Goal: Task Accomplishment & Management: Use online tool/utility

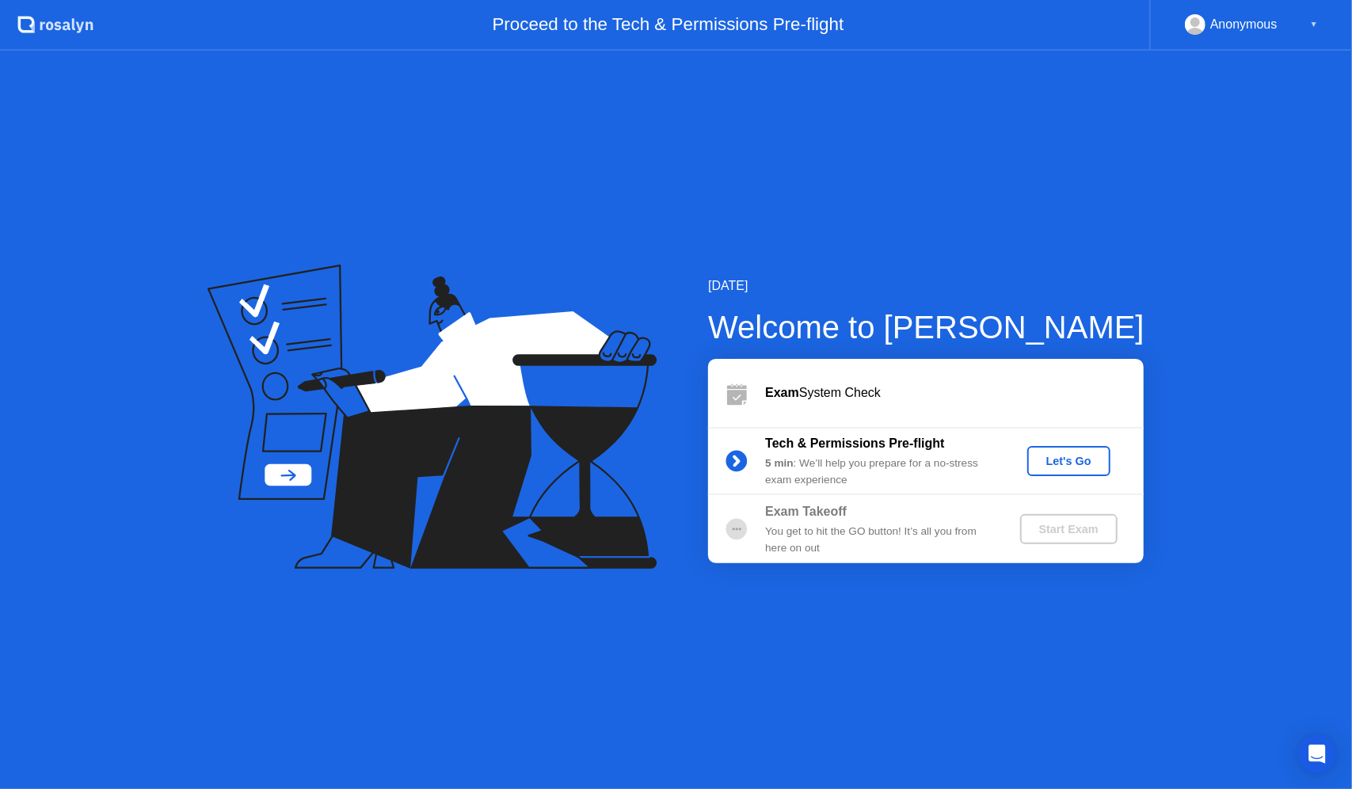
click at [1083, 461] on div "Let's Go" at bounding box center [1069, 461] width 70 height 13
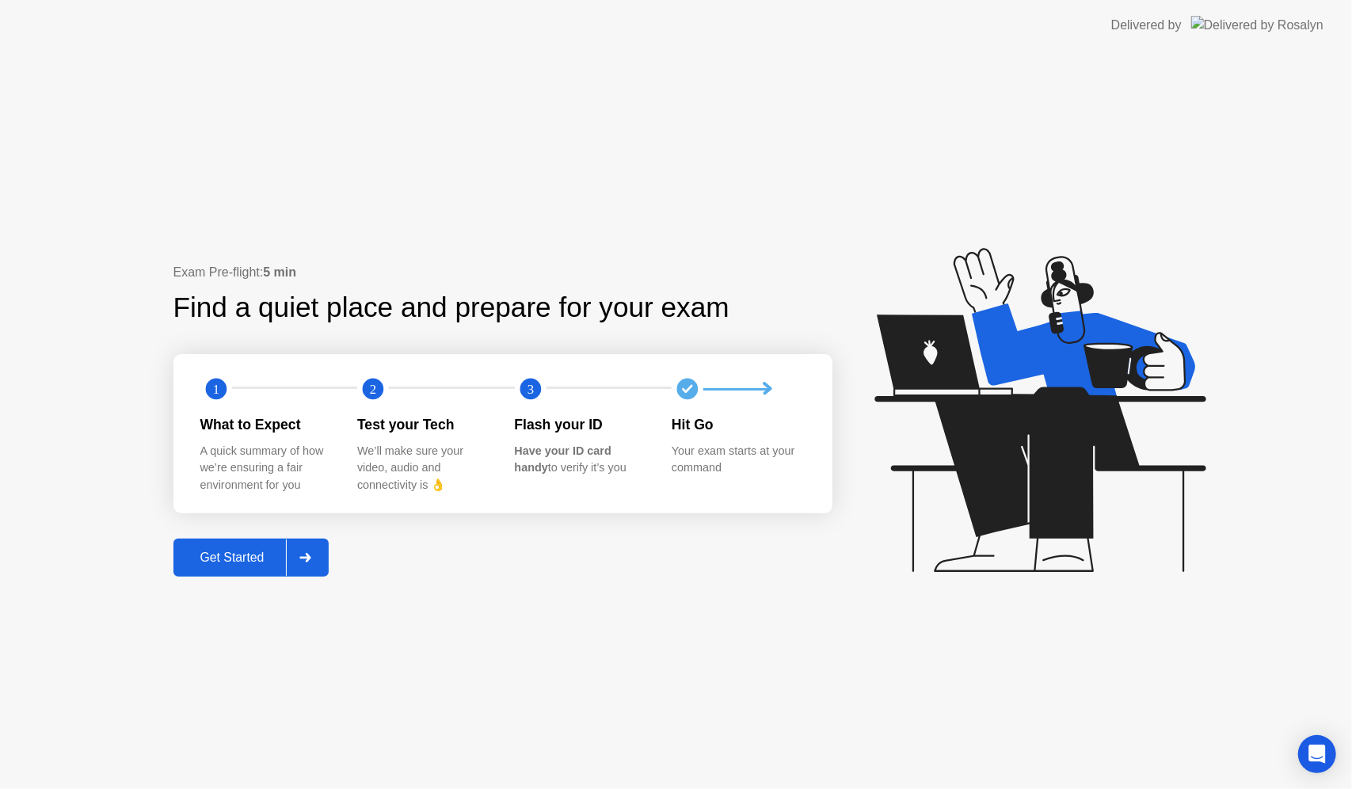
click at [241, 561] on div "Get Started" at bounding box center [232, 557] width 109 height 14
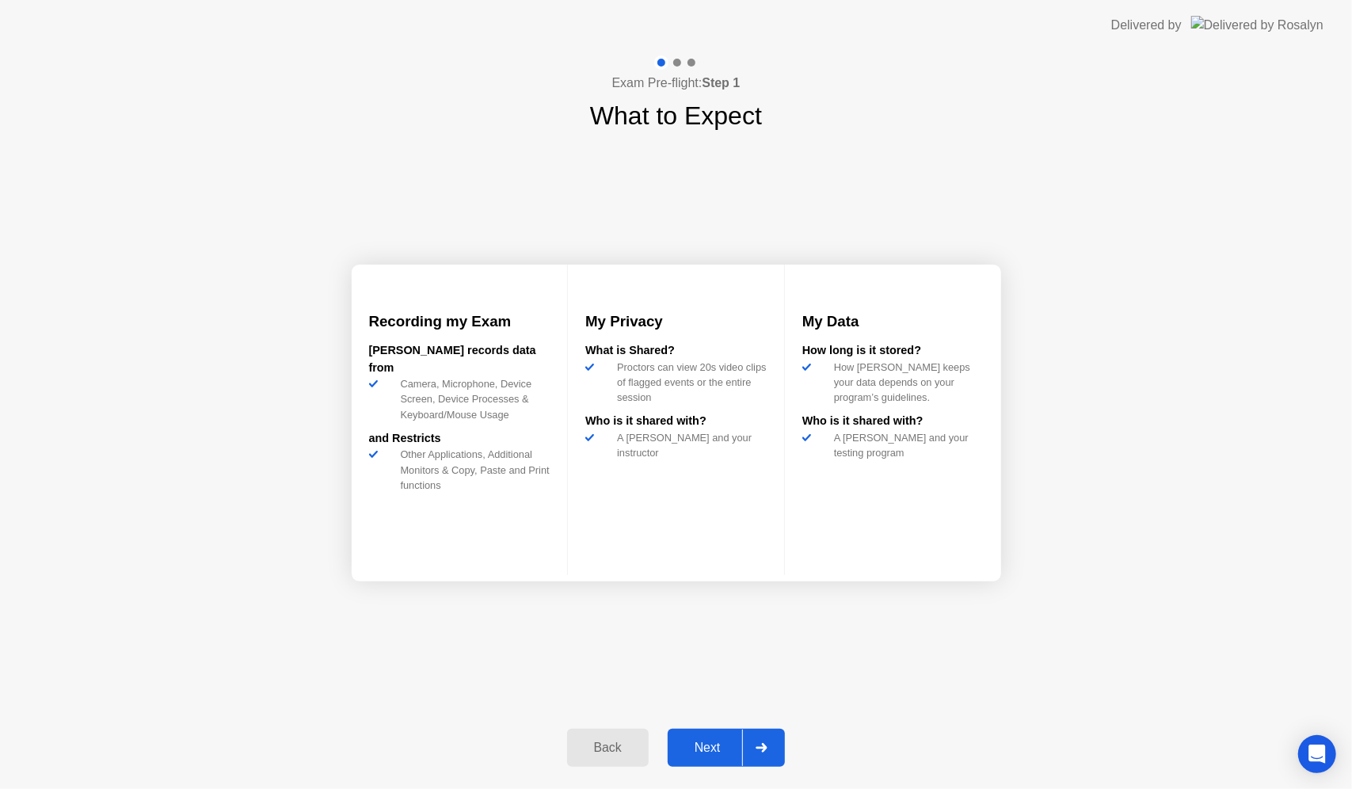
click at [695, 741] on div "Next" at bounding box center [707, 748] width 70 height 14
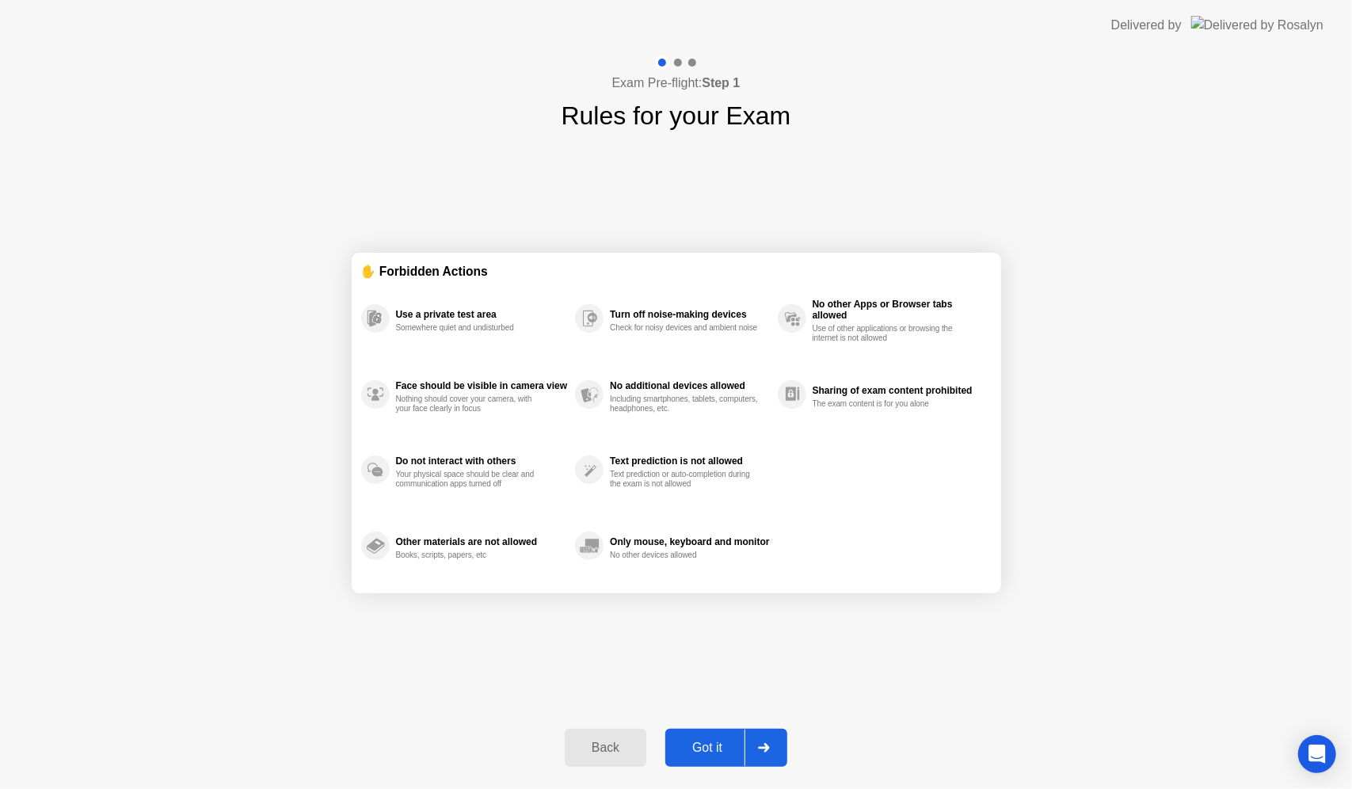
click at [695, 743] on div "Got it" at bounding box center [707, 748] width 74 height 14
select select "**********"
select select "*******"
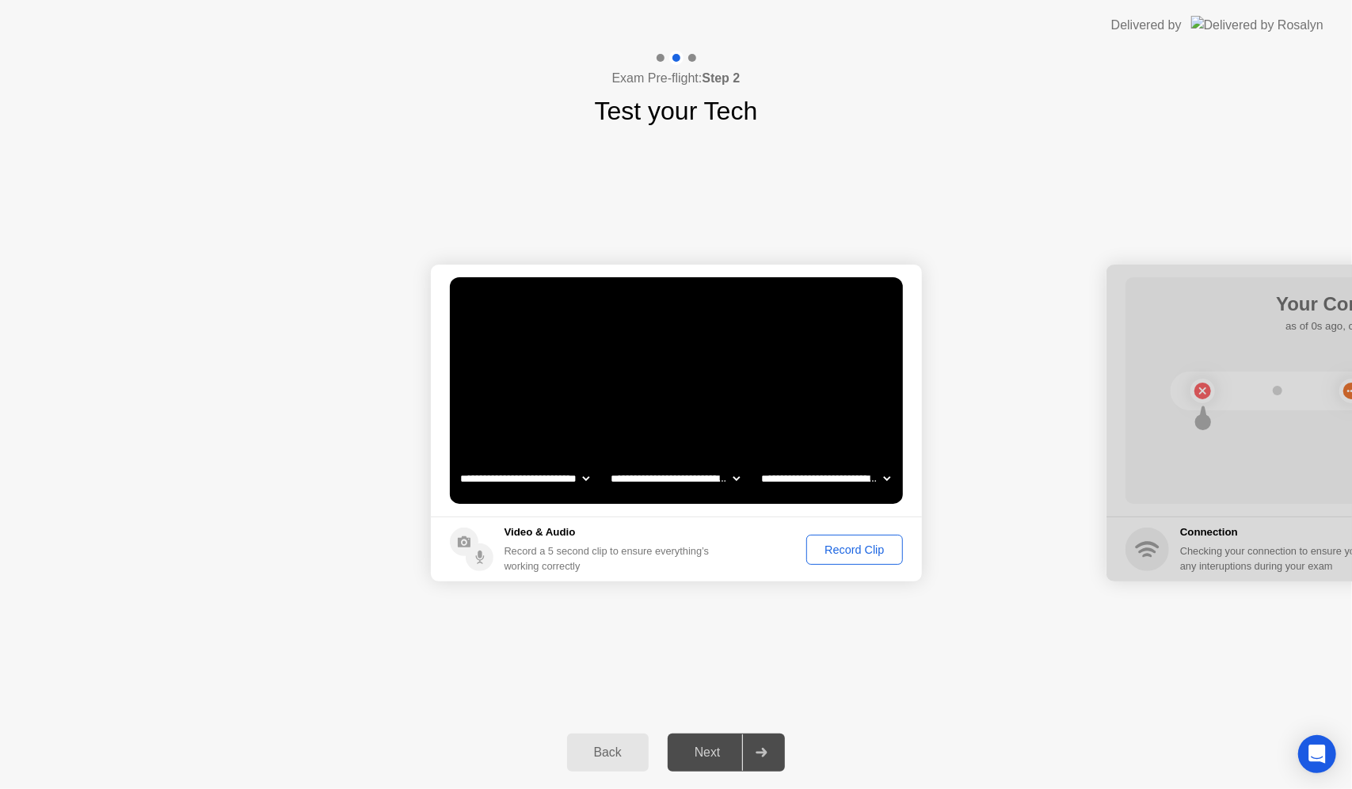
click at [707, 751] on div "Next" at bounding box center [707, 752] width 70 height 14
click at [861, 543] on div "Record Clip" at bounding box center [854, 549] width 85 height 13
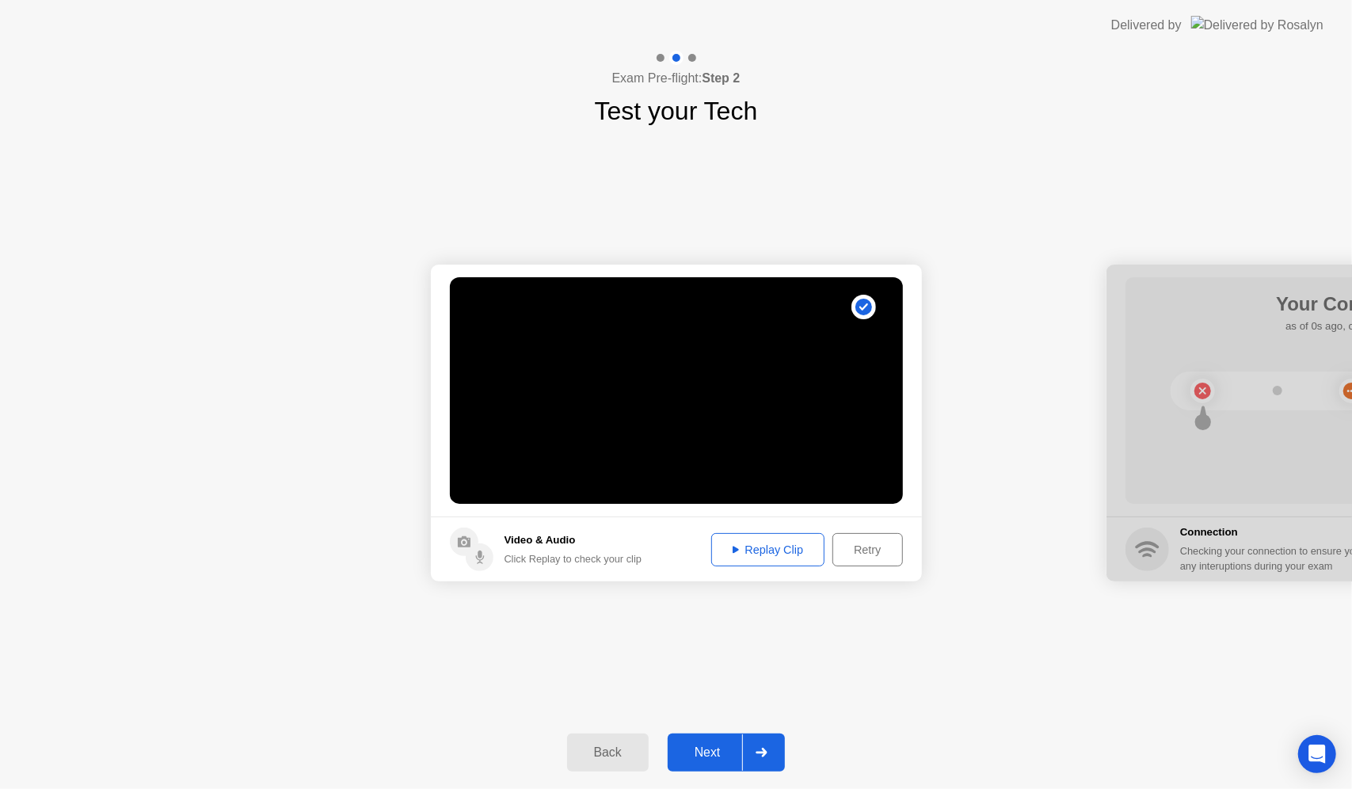
click at [773, 560] on button "Replay Clip" at bounding box center [768, 549] width 114 height 33
click at [694, 745] on div "Next" at bounding box center [707, 752] width 70 height 14
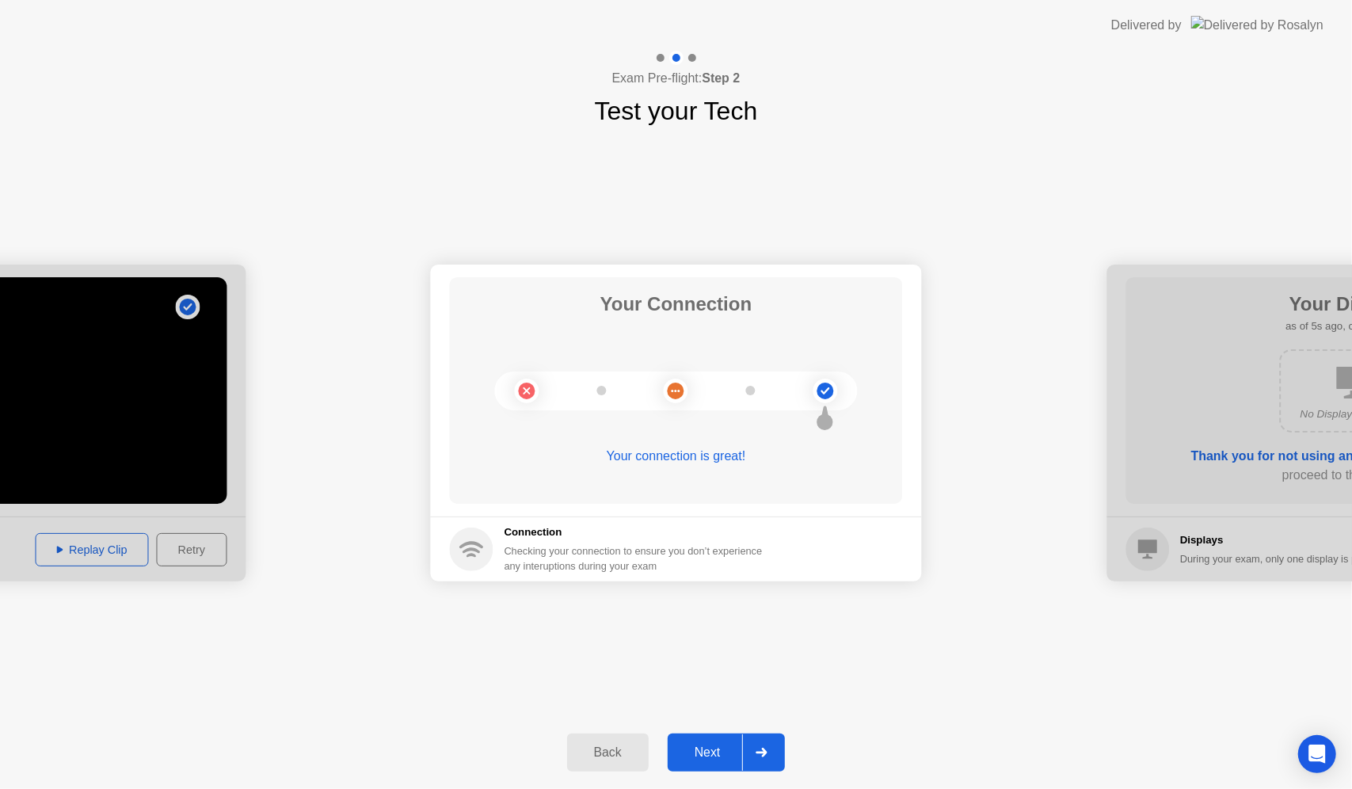
click at [714, 746] on div "Next" at bounding box center [707, 752] width 70 height 14
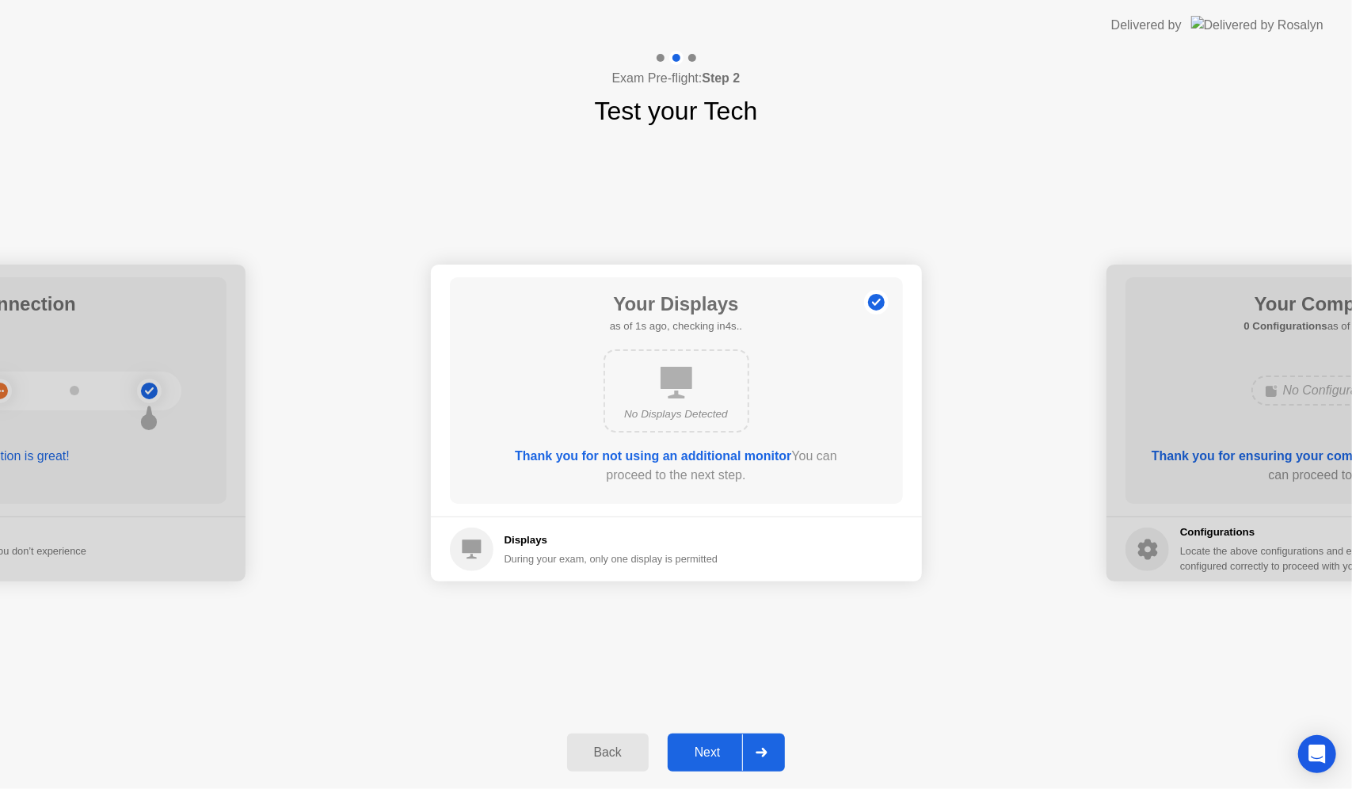
click at [713, 742] on button "Next" at bounding box center [727, 752] width 118 height 38
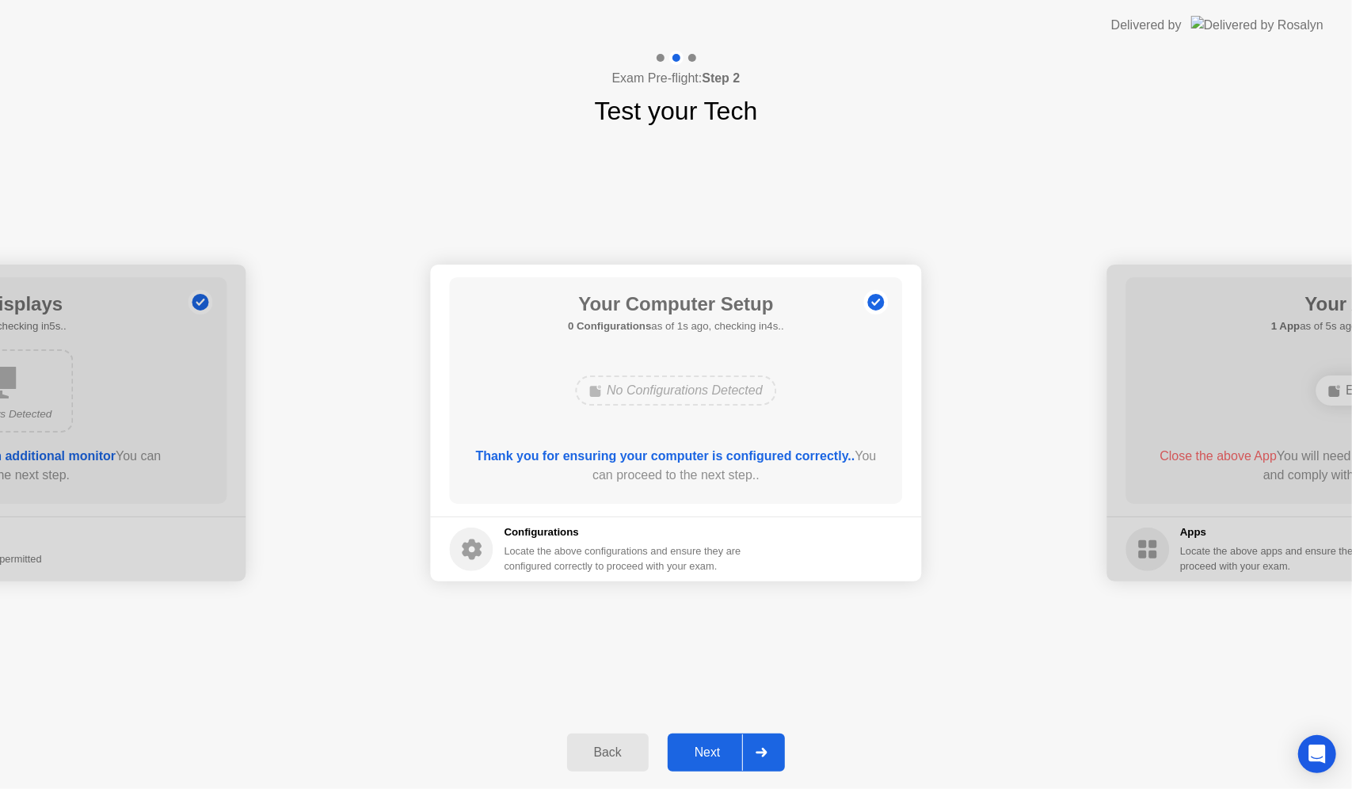
click at [713, 742] on button "Next" at bounding box center [727, 752] width 118 height 38
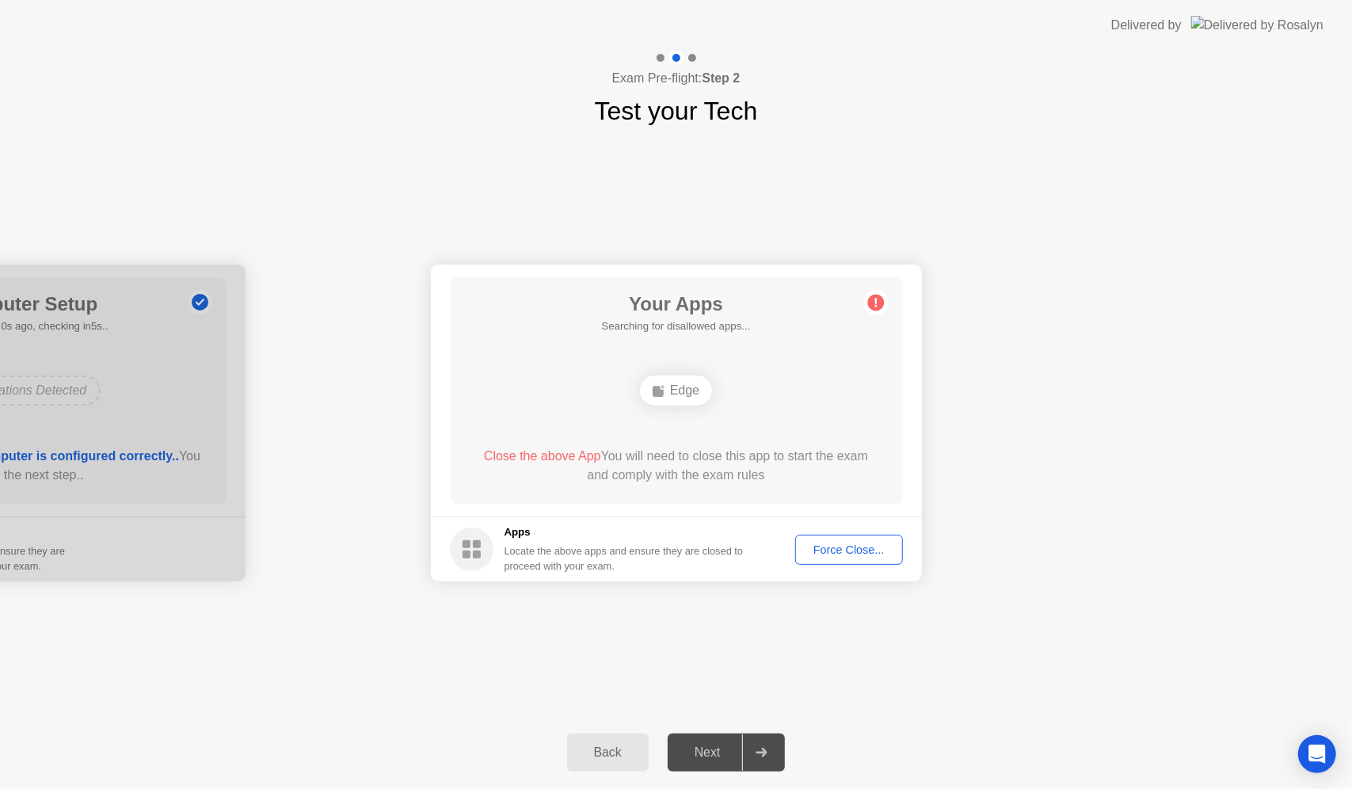
click at [682, 398] on div "Edge" at bounding box center [676, 390] width 72 height 30
click at [713, 746] on div "Next" at bounding box center [707, 752] width 70 height 14
click at [845, 544] on div "Force Close..." at bounding box center [849, 549] width 97 height 13
click at [843, 547] on div "Force Close..." at bounding box center [849, 549] width 97 height 13
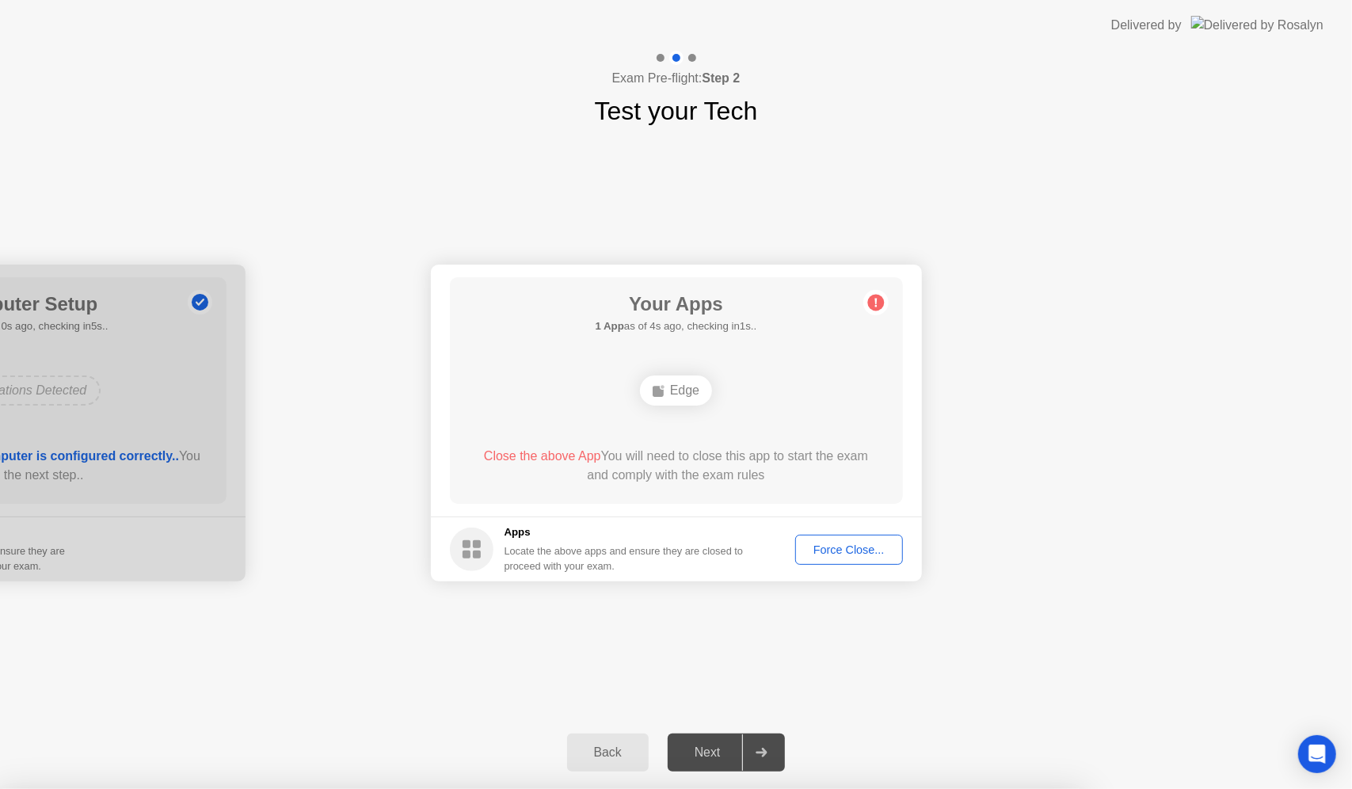
click at [904, 688] on div "**********" at bounding box center [676, 423] width 1352 height 586
click at [602, 741] on button "Back" at bounding box center [608, 752] width 82 height 38
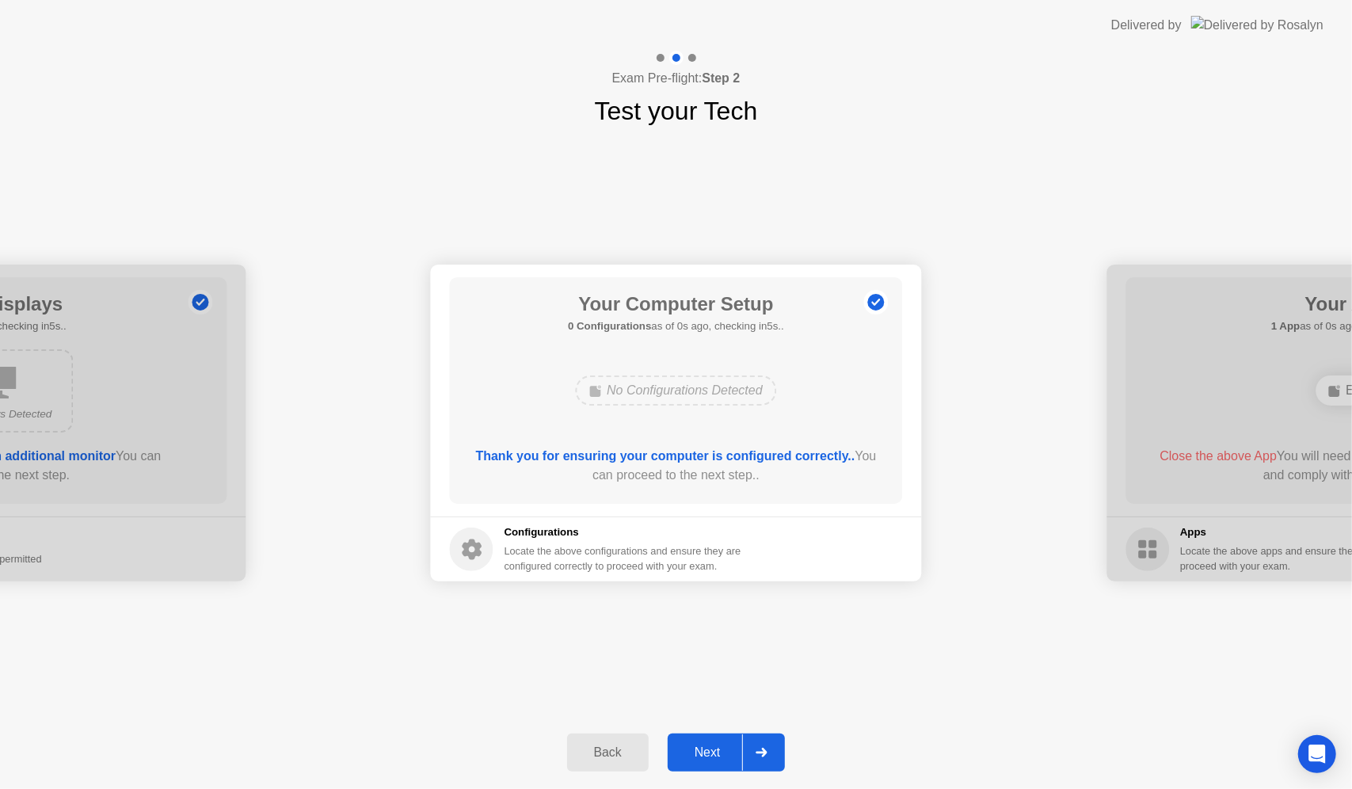
click at [725, 754] on div "Next" at bounding box center [707, 752] width 70 height 14
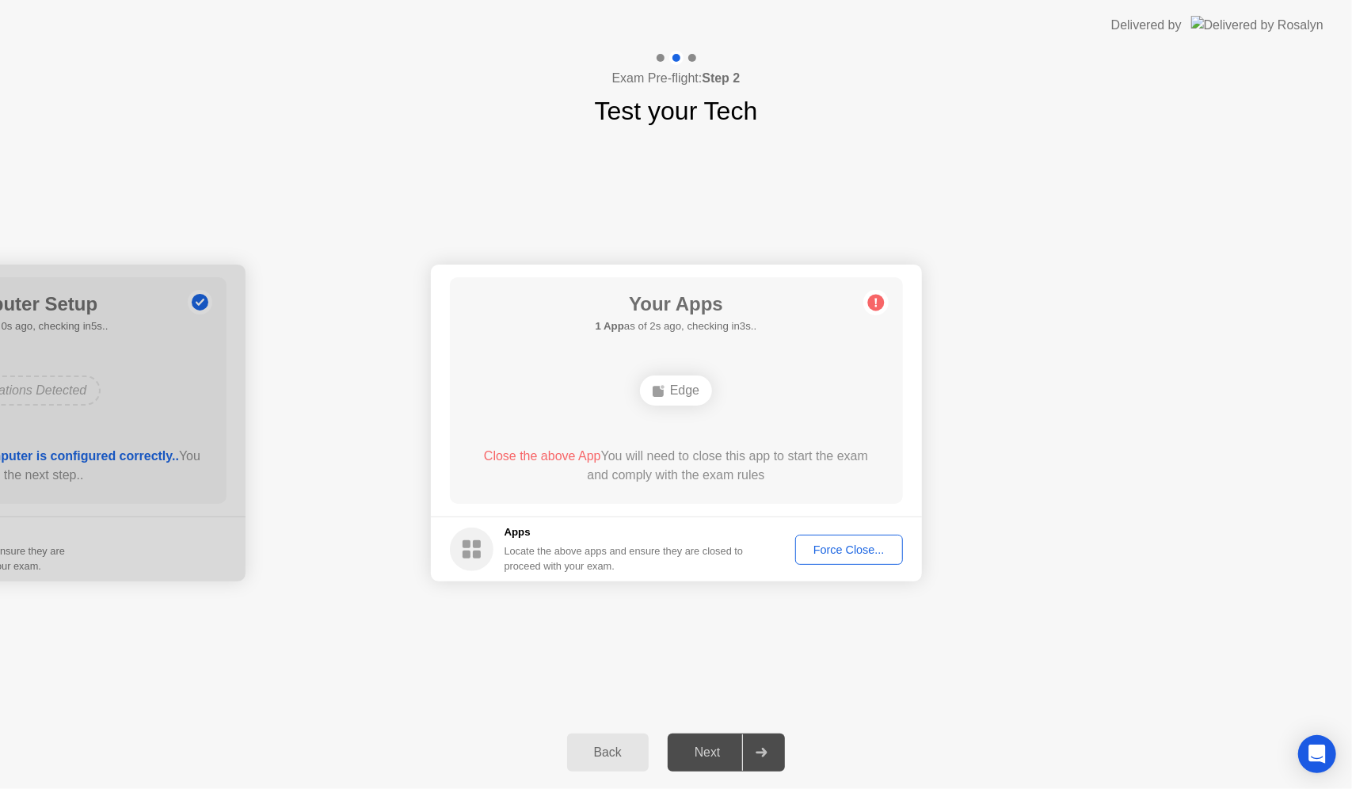
click at [467, 560] on circle at bounding box center [472, 549] width 44 height 44
click at [519, 533] on h5 "Apps" at bounding box center [625, 532] width 240 height 16
click at [1004, 611] on div "**********" at bounding box center [676, 423] width 1352 height 586
click at [842, 539] on button "Force Close..." at bounding box center [849, 550] width 108 height 30
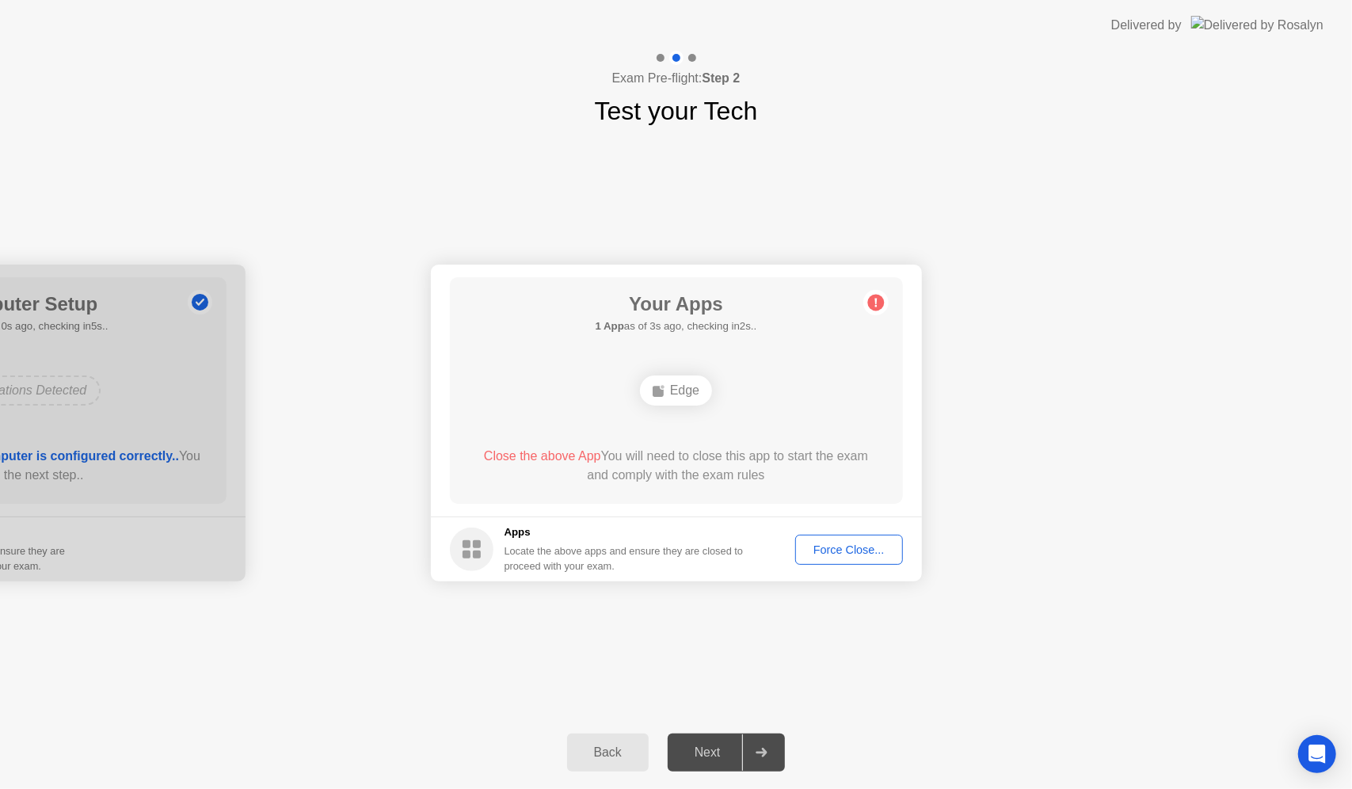
click at [706, 746] on div "Next" at bounding box center [707, 752] width 70 height 14
click at [593, 752] on div "Back" at bounding box center [608, 752] width 72 height 14
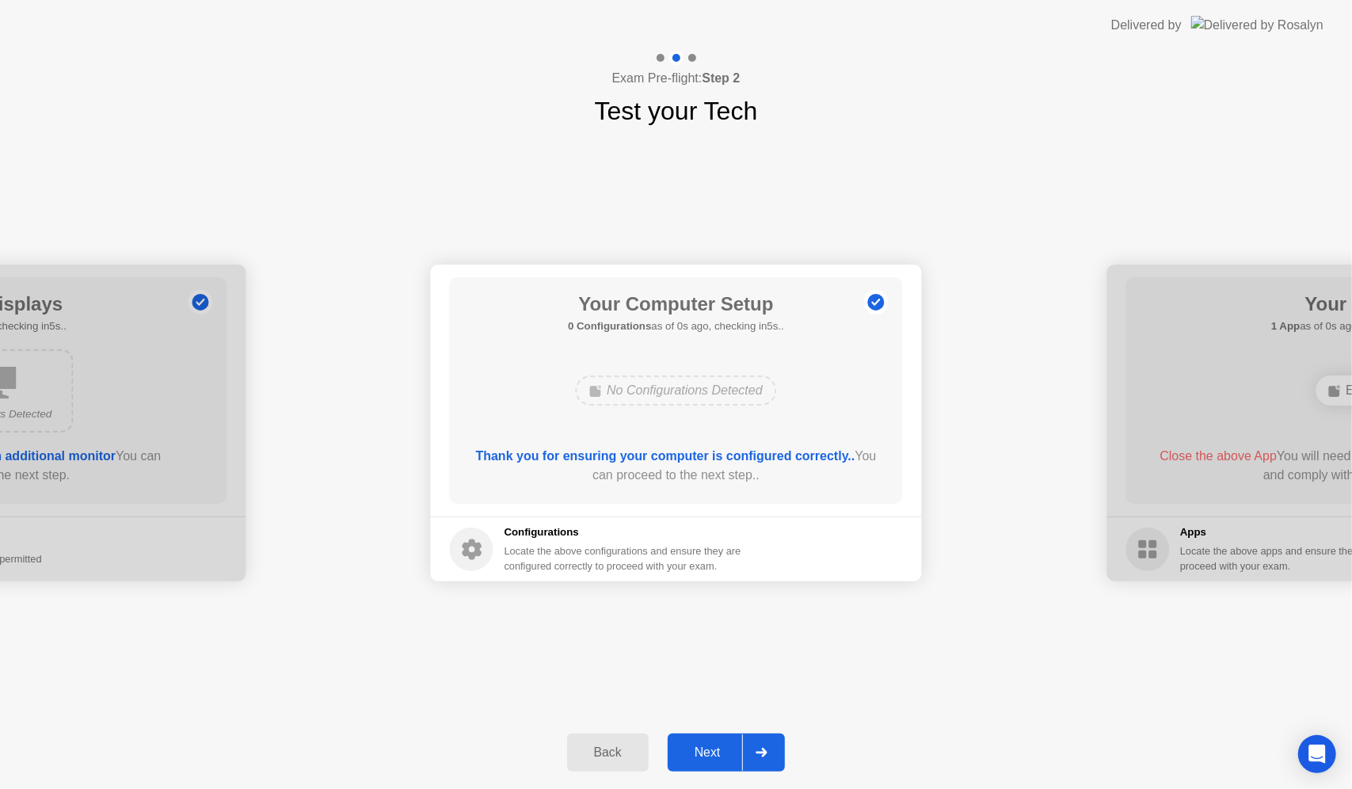
click at [718, 746] on div "Next" at bounding box center [707, 752] width 70 height 14
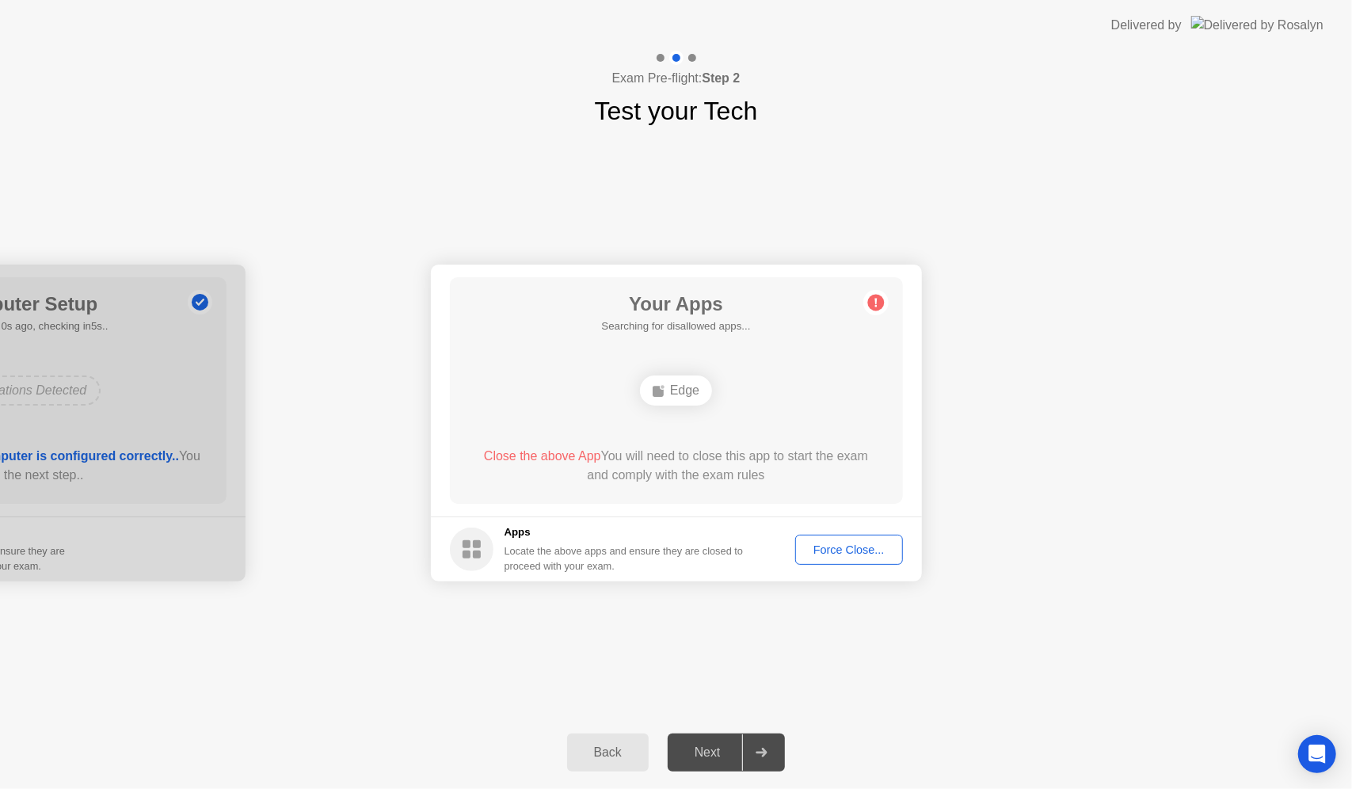
click at [728, 748] on div "Next" at bounding box center [707, 752] width 70 height 14
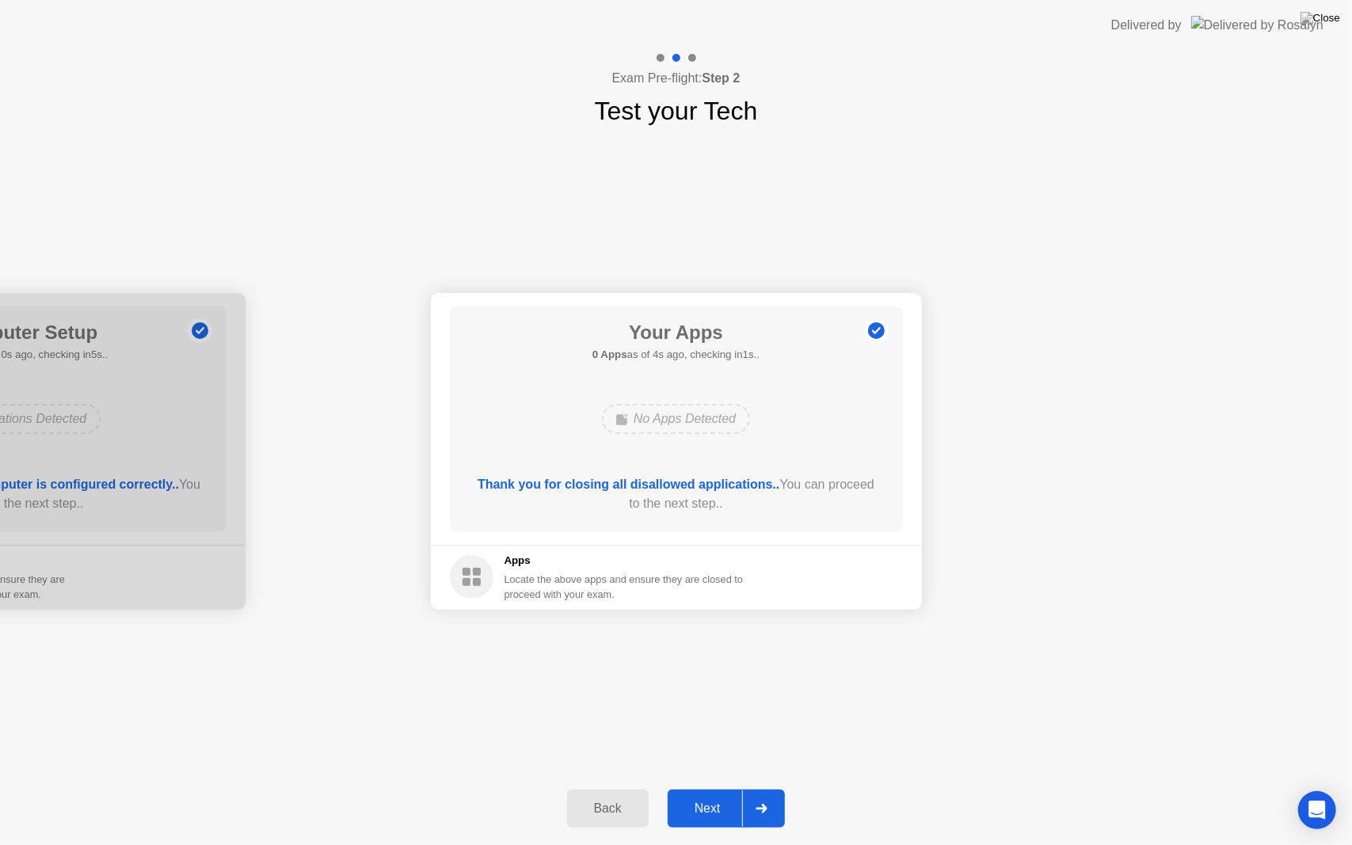
click at [703, 788] on div "Next" at bounding box center [707, 809] width 70 height 14
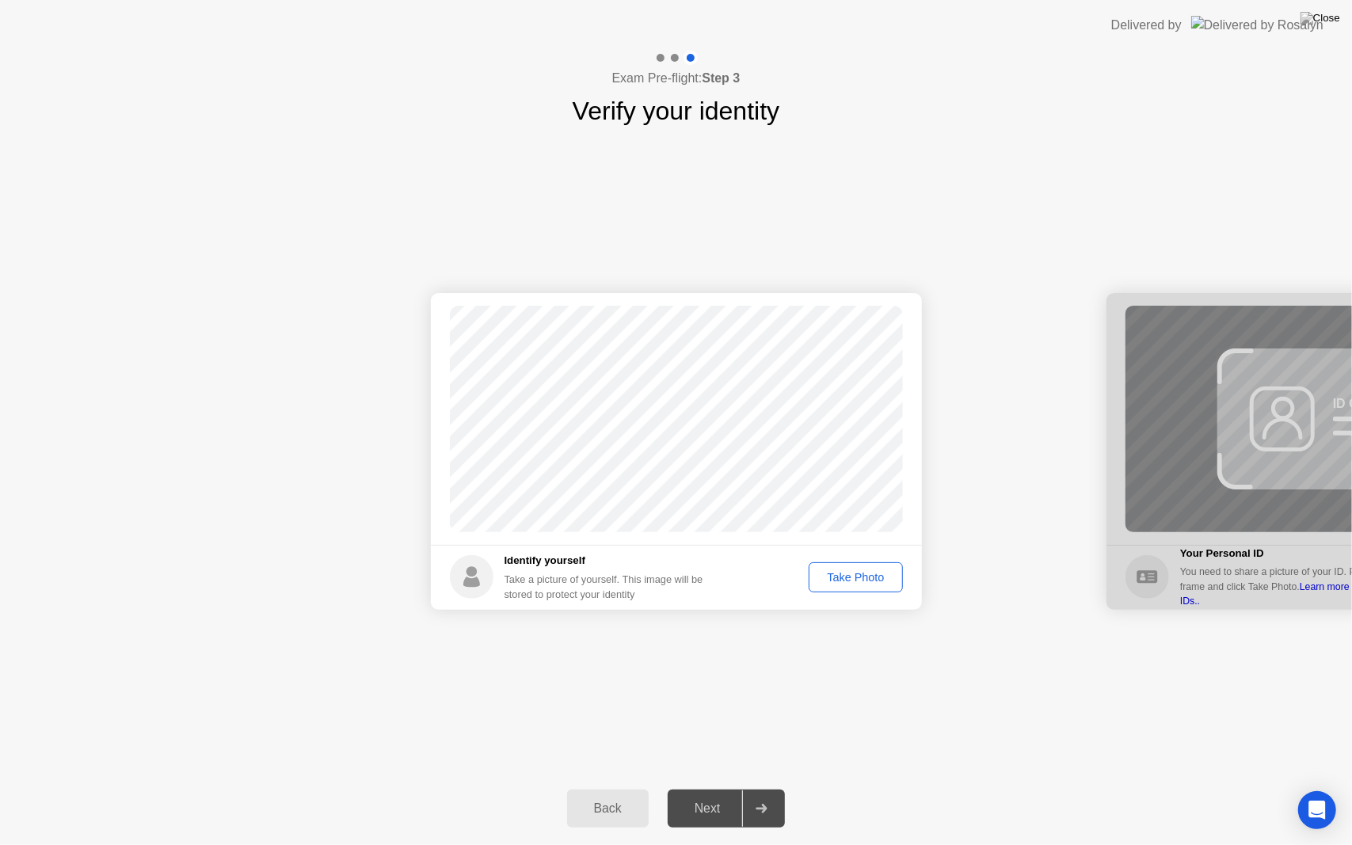
click at [845, 577] on div "Take Photo" at bounding box center [855, 577] width 82 height 13
click at [712, 788] on div "Next" at bounding box center [707, 809] width 70 height 14
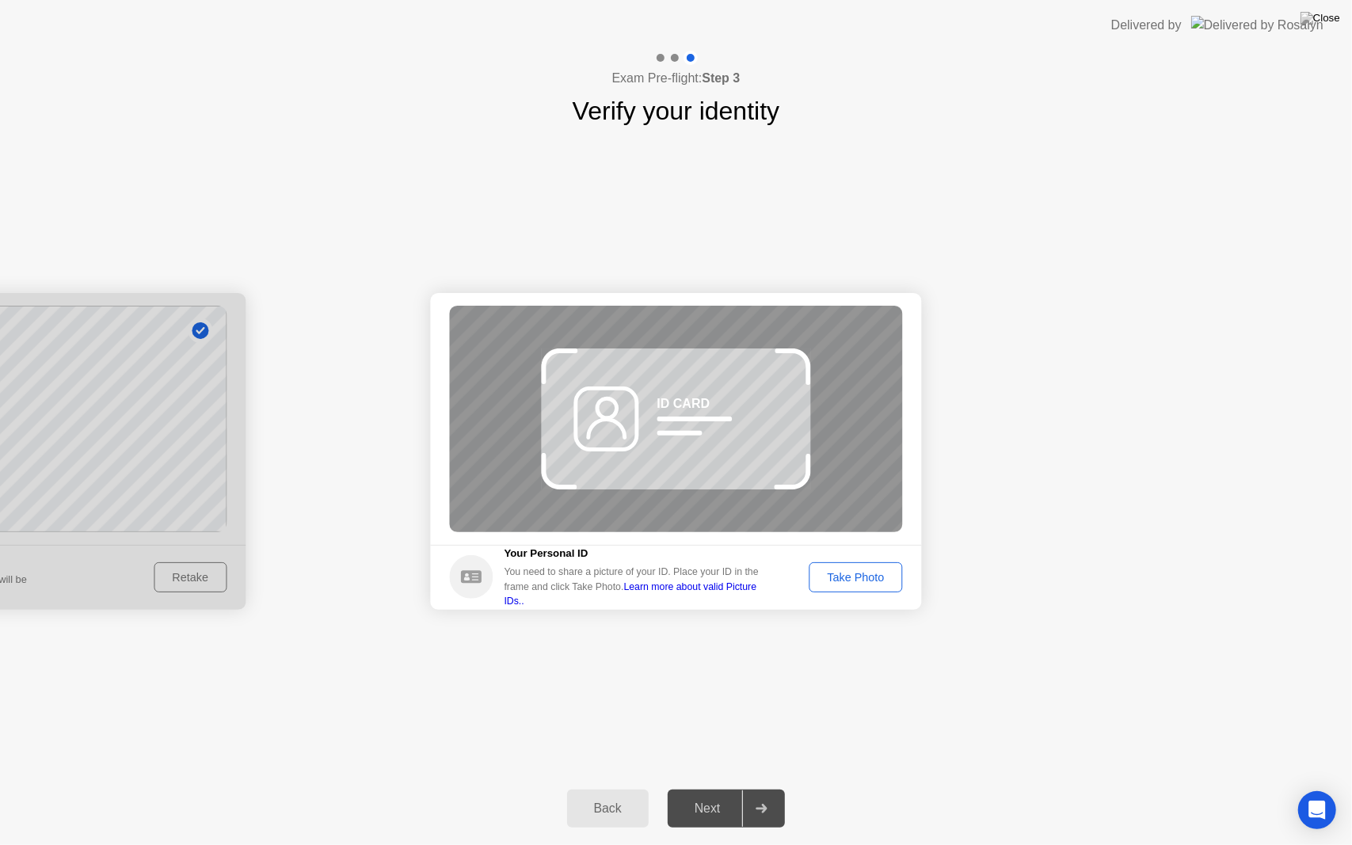
click at [851, 584] on div "Take Photo" at bounding box center [855, 577] width 82 height 13
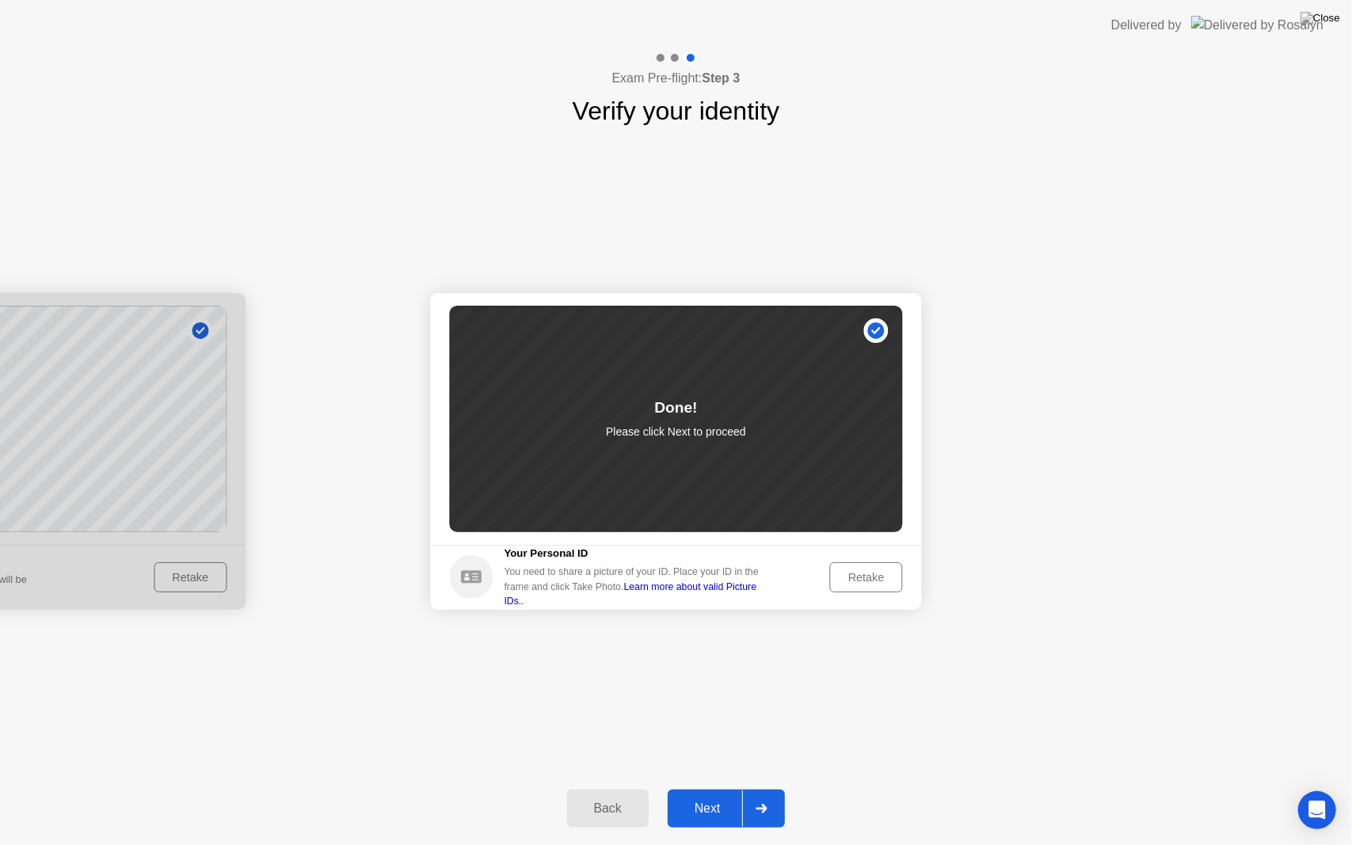
click at [722, 788] on div "Next" at bounding box center [707, 809] width 70 height 14
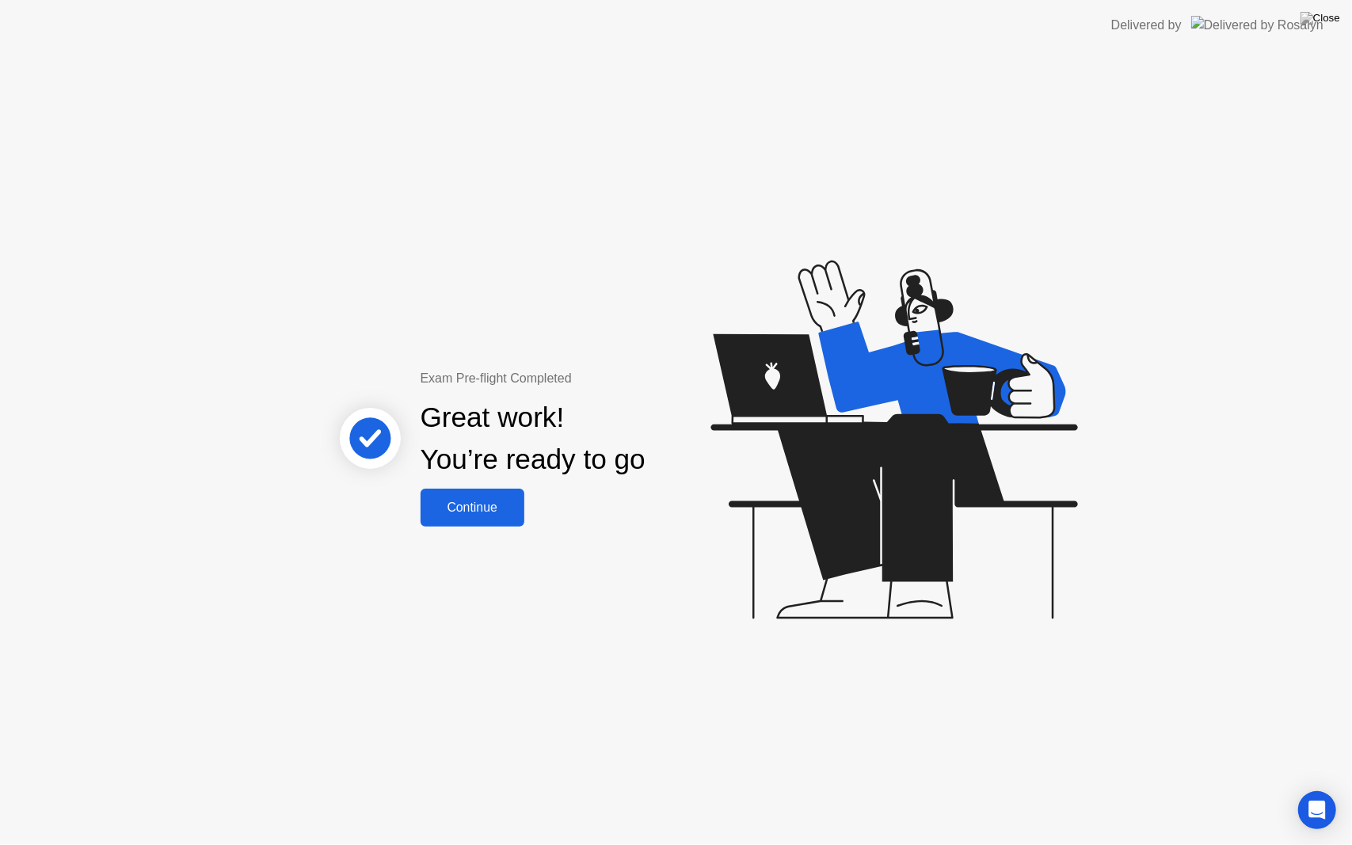
click at [500, 507] on div "Continue" at bounding box center [472, 508] width 94 height 14
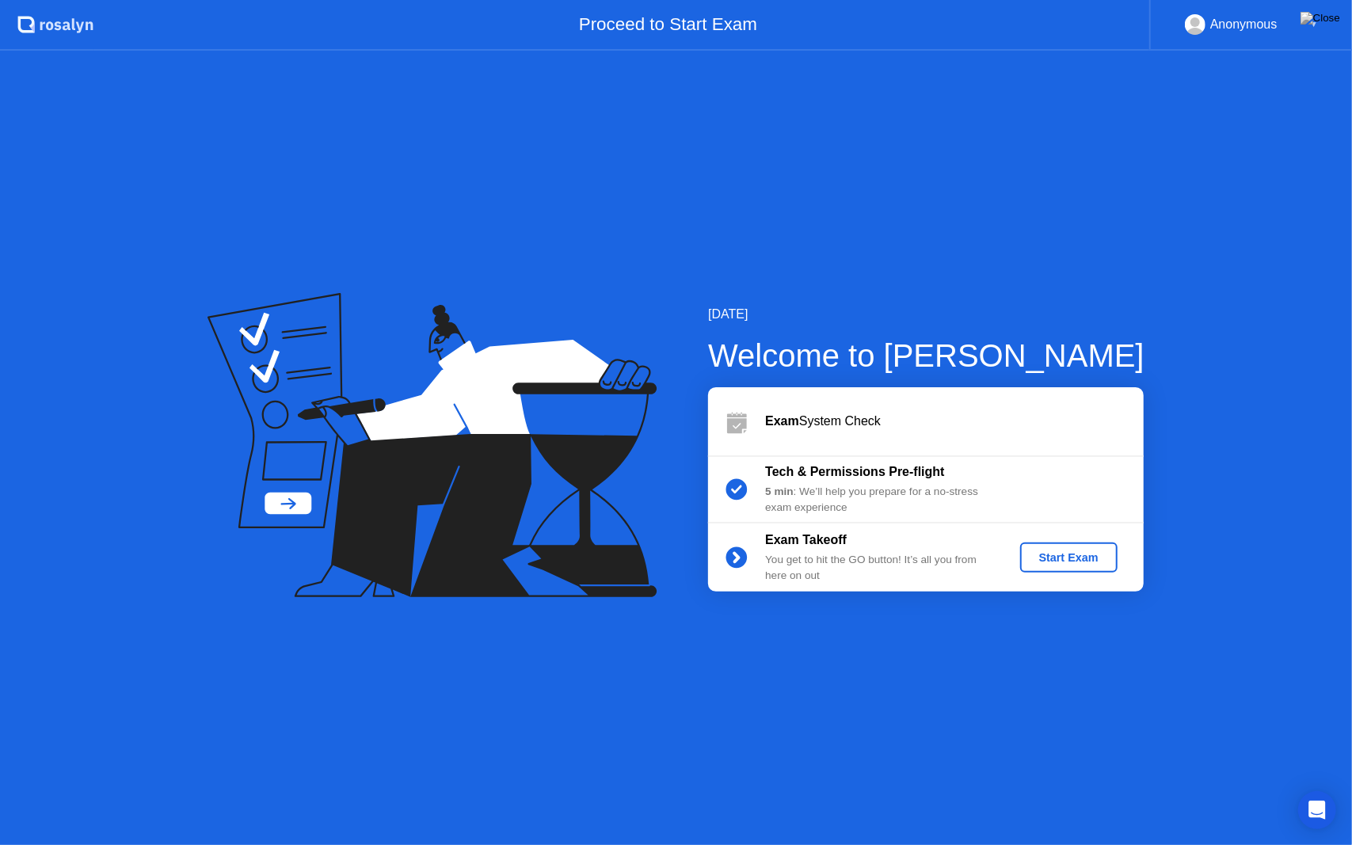
click at [1049, 561] on div "Start Exam" at bounding box center [1068, 557] width 85 height 13
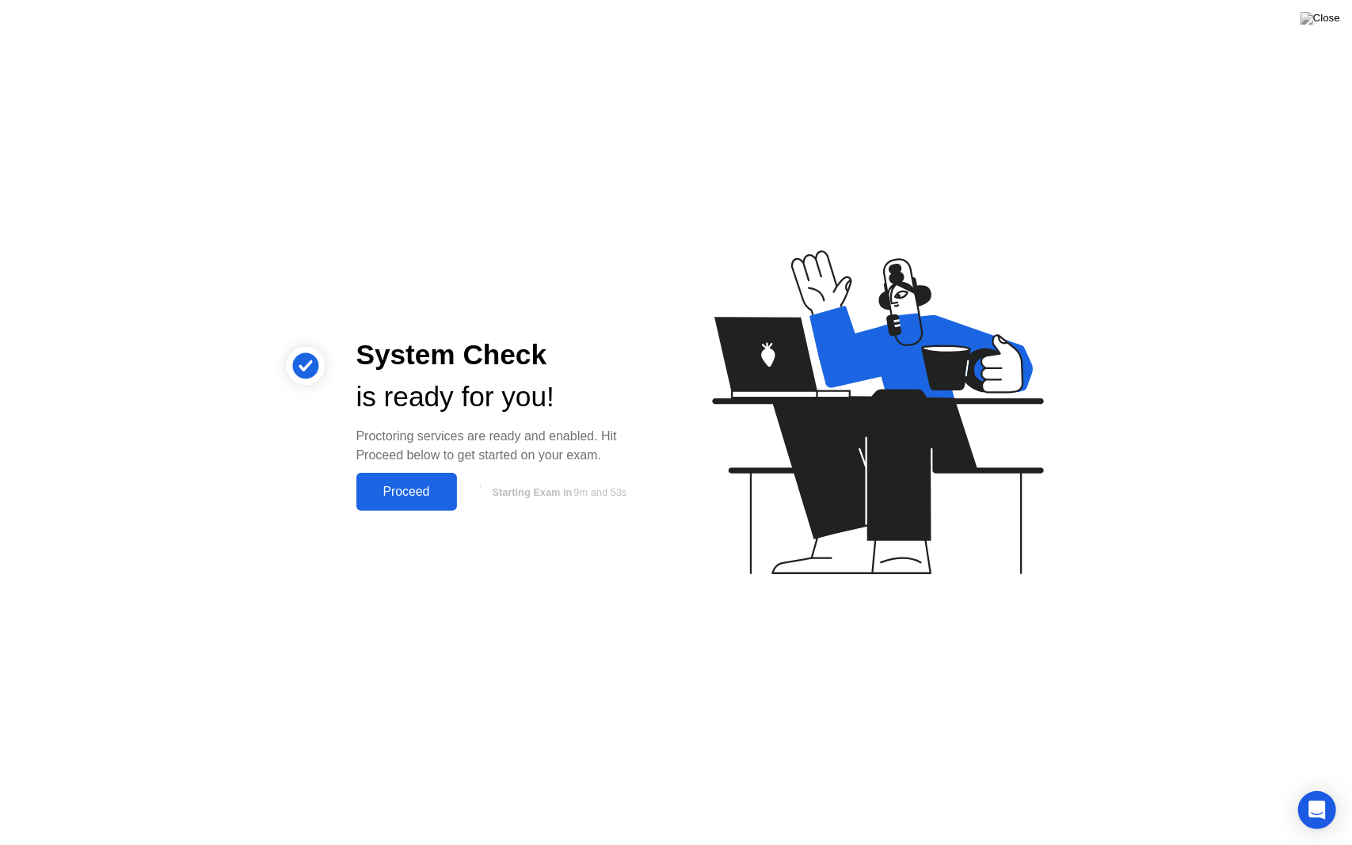
click at [423, 494] on div "Proceed" at bounding box center [406, 492] width 91 height 14
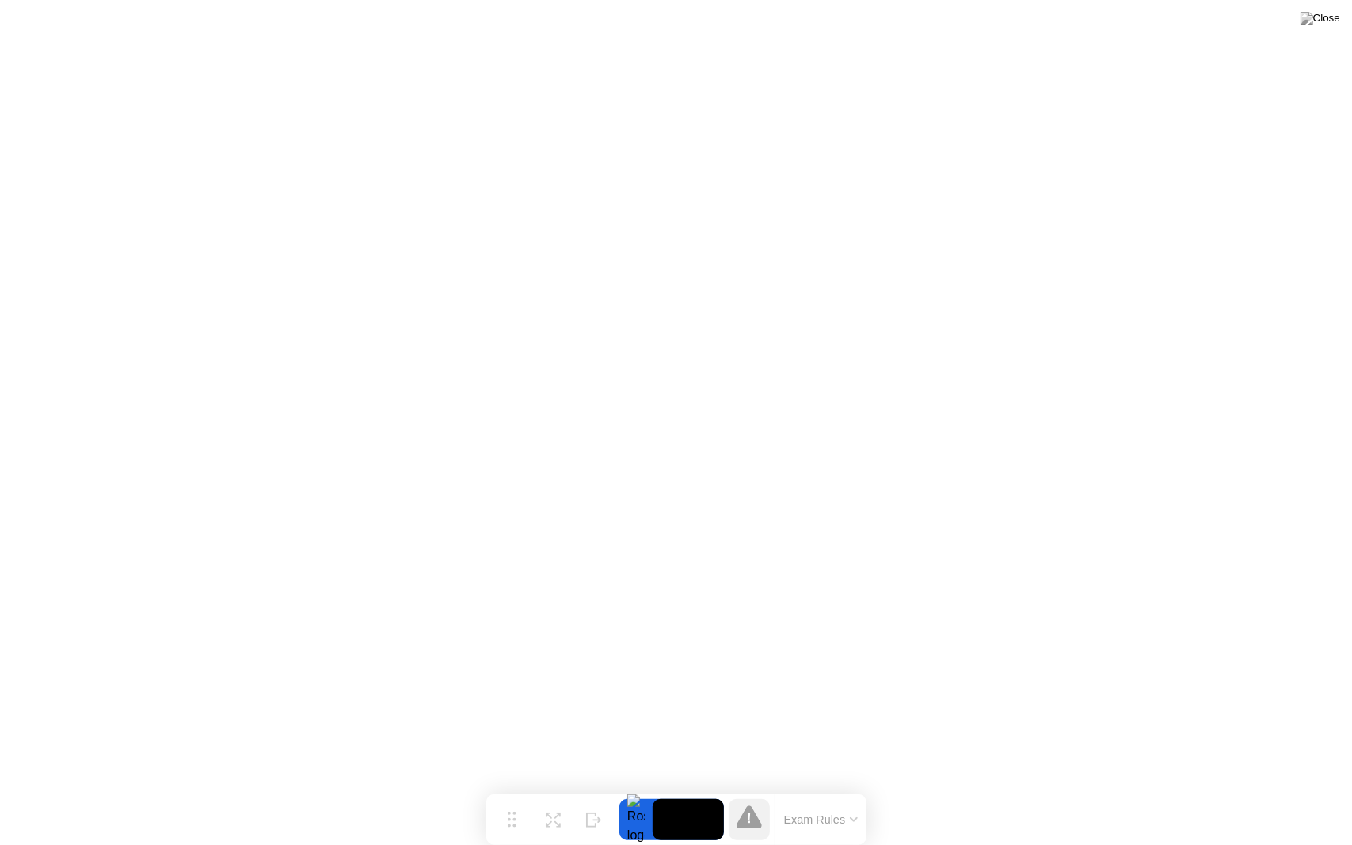
click at [827, 788] on button "Exam Rules" at bounding box center [821, 820] width 84 height 14
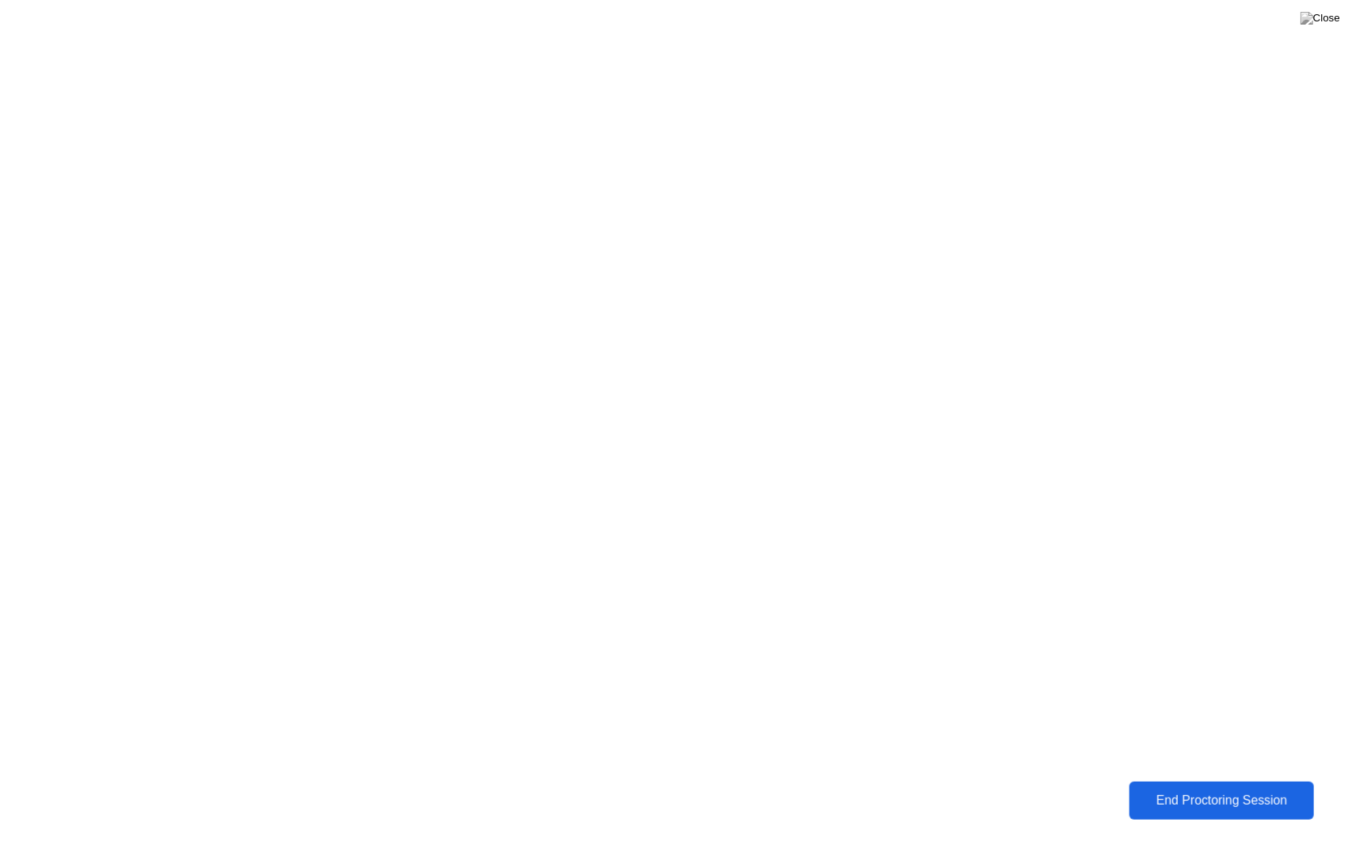
click at [1196, 788] on div "End Proctoring Session" at bounding box center [1222, 801] width 176 height 14
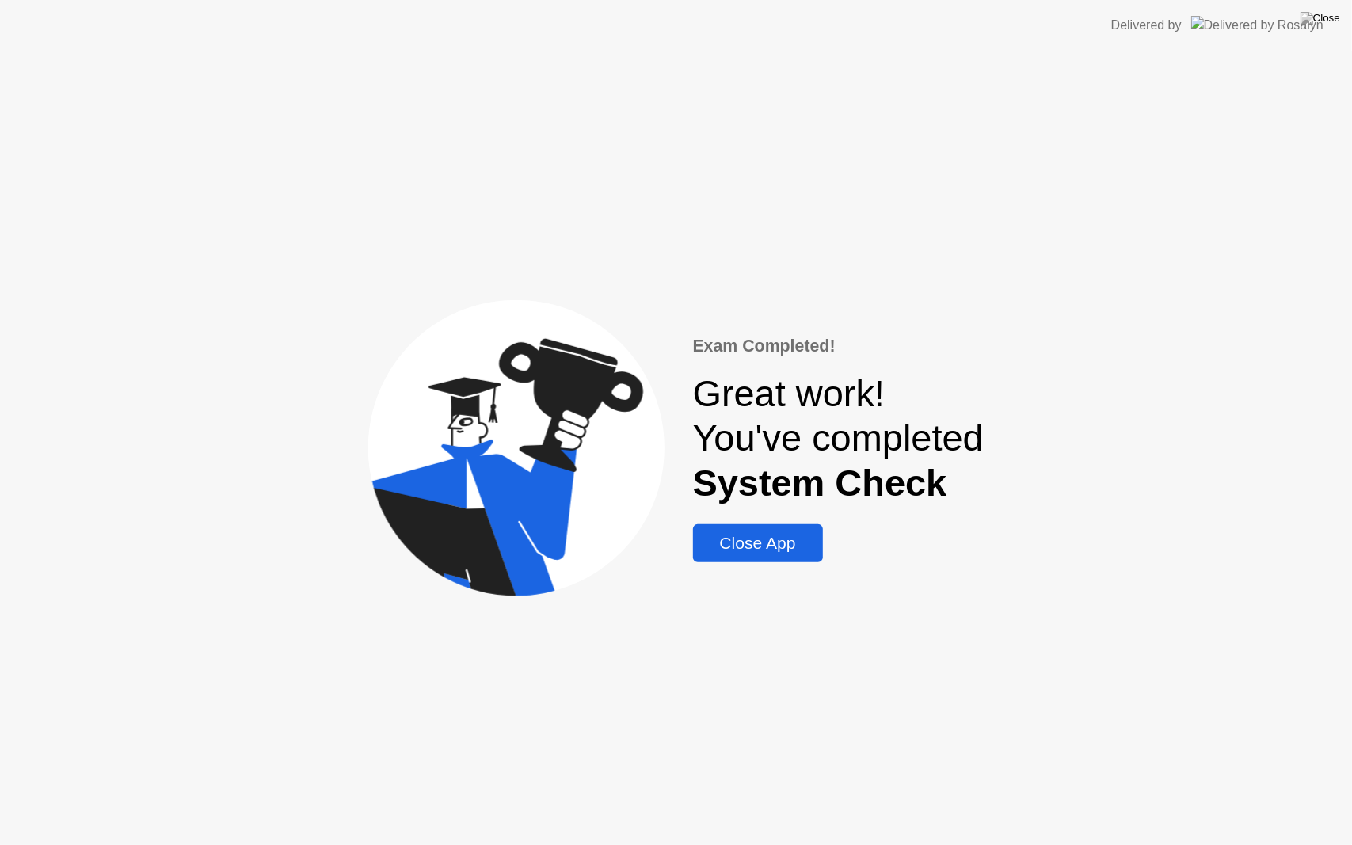
click at [793, 539] on div "Close App" at bounding box center [758, 543] width 120 height 19
